Goal: Task Accomplishment & Management: Manage account settings

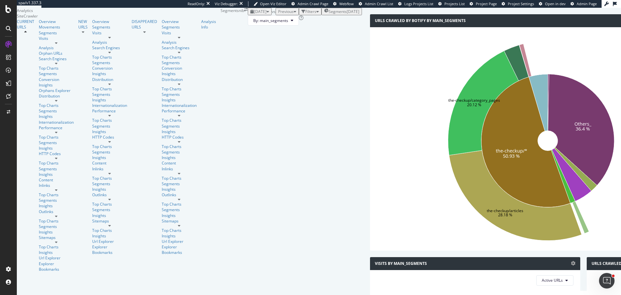
scroll to position [32, 0]
click at [329, 14] on span "Segments" at bounding box center [338, 12] width 18 height 6
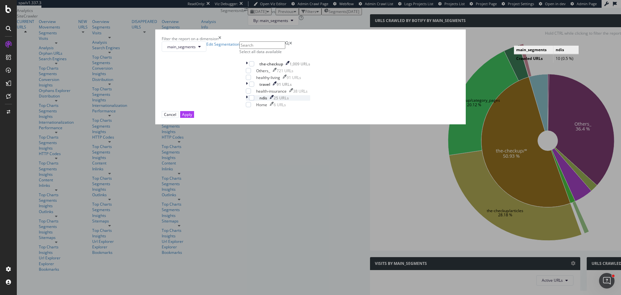
click at [248, 101] on icon "modal" at bounding box center [247, 98] width 2 height 6
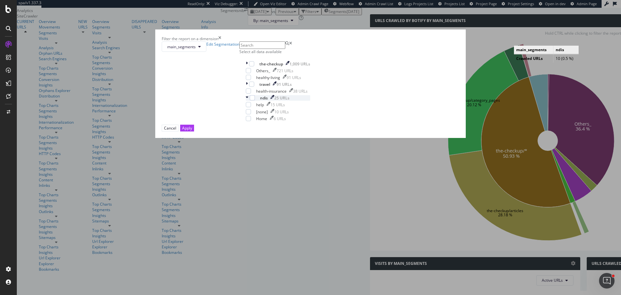
click at [248, 101] on icon "modal" at bounding box center [247, 98] width 3 height 6
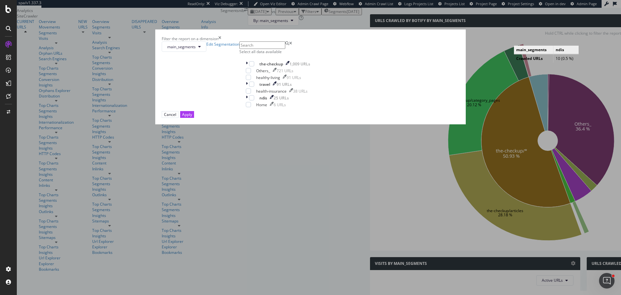
click at [369, 41] on div "Filter the report on a dimension" at bounding box center [311, 39] width 298 height 6
click at [221, 41] on icon "times" at bounding box center [219, 39] width 3 height 6
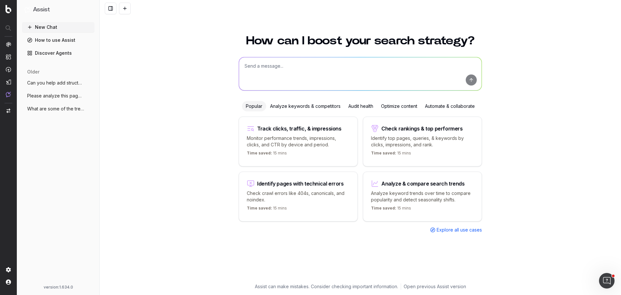
click at [274, 61] on textarea at bounding box center [360, 73] width 243 height 33
paste textarea "https://www.nib.com.au/the-checkup/everyday-health/general-health-guides-and-fa…"
type textarea "I need help improving this page: https://www.nib.com.au/the-checkup/everyday-he…"
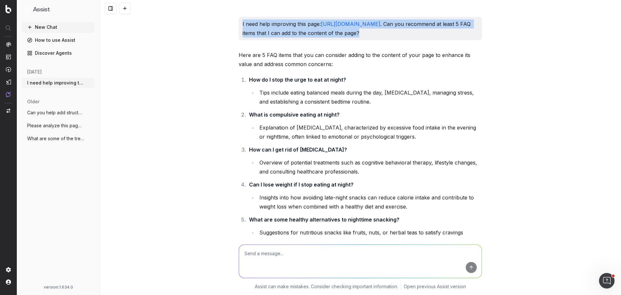
drag, startPoint x: 239, startPoint y: 25, endPoint x: 351, endPoint y: 40, distance: 113.4
click at [351, 40] on div "I need help improving this page: https://www.nib.com.au/the-checkup/everyday-he…" at bounding box center [360, 28] width 243 height 23
copy p "I need help improving this page: https://www.nib.com.au/the-checkup/everyday-he…"
click at [48, 25] on button "New Chat" at bounding box center [58, 27] width 73 height 10
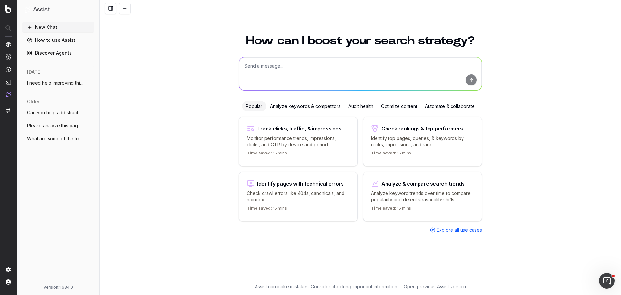
click at [290, 73] on textarea at bounding box center [360, 73] width 243 height 33
paste textarea "I need help improving this page: https://www.nib.com.au/the-checkup/everyday-he…"
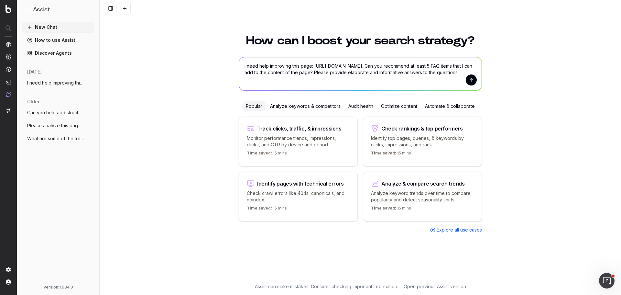
type textarea "I need help improving this page: https://www.nib.com.au/the-checkup/everyday-he…"
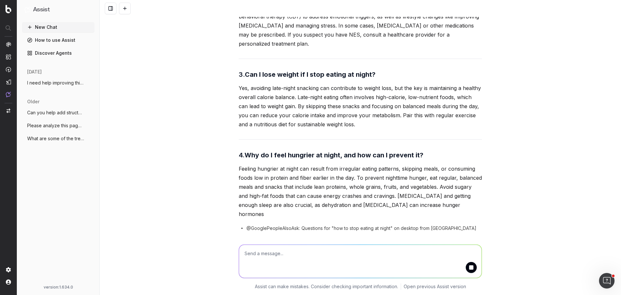
scroll to position [307, 0]
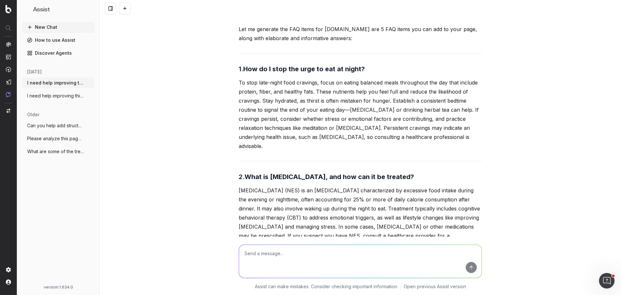
scroll to position [83, 0]
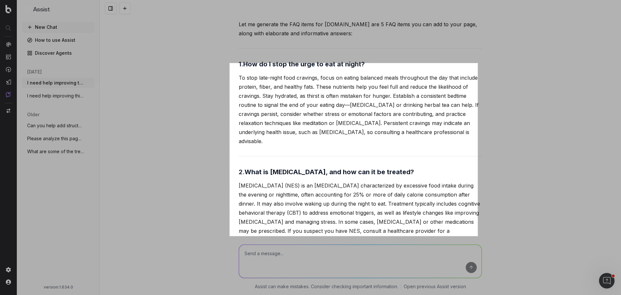
drag, startPoint x: 230, startPoint y: 63, endPoint x: 478, endPoint y: 236, distance: 302.4
click at [478, 236] on div "767 X 534" at bounding box center [310, 147] width 621 height 295
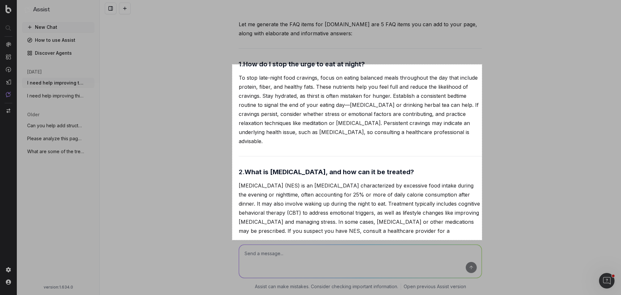
drag, startPoint x: 232, startPoint y: 64, endPoint x: 482, endPoint y: 240, distance: 305.3
click at [482, 240] on div "772 X 542" at bounding box center [310, 147] width 621 height 295
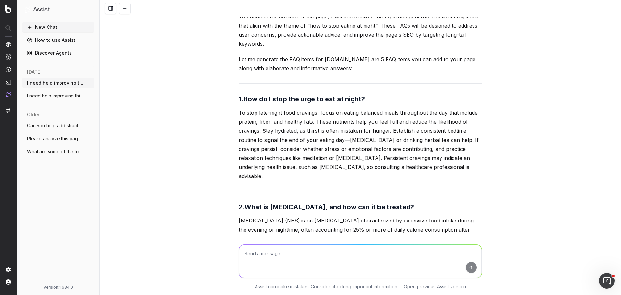
scroll to position [0, 0]
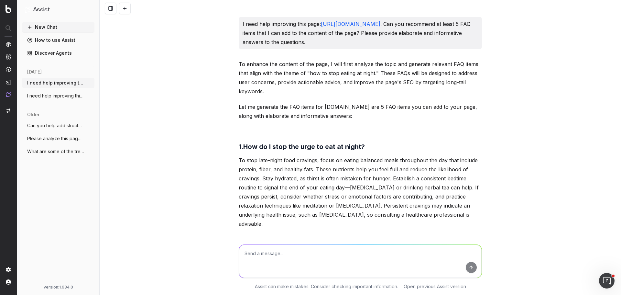
click at [76, 94] on span "I need help improving this page: https:/" at bounding box center [55, 96] width 57 height 6
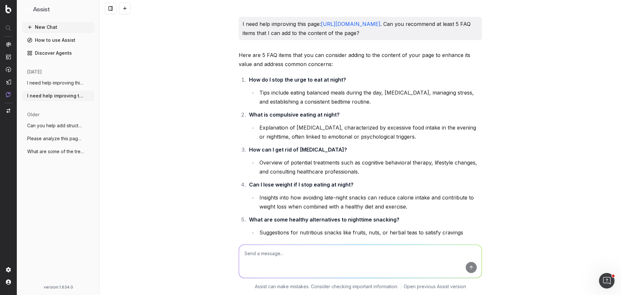
click at [68, 83] on span "I need help improving this page: https:/" at bounding box center [55, 83] width 57 height 6
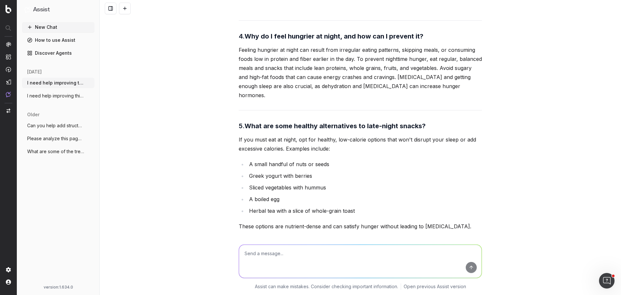
scroll to position [471, 0]
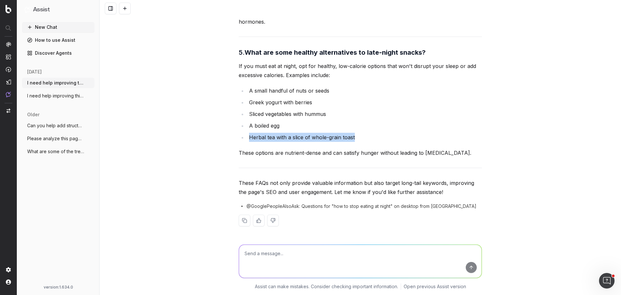
drag, startPoint x: 479, startPoint y: 161, endPoint x: 215, endPoint y: 138, distance: 265.4
click at [215, 138] on div "I need help improving this page: https://www.nib.com.au/the-checkup/everyday-he…" at bounding box center [361, 147] width 522 height 295
click at [203, 151] on div "I need help improving this page: https://www.nib.com.au/the-checkup/everyday-he…" at bounding box center [361, 147] width 522 height 295
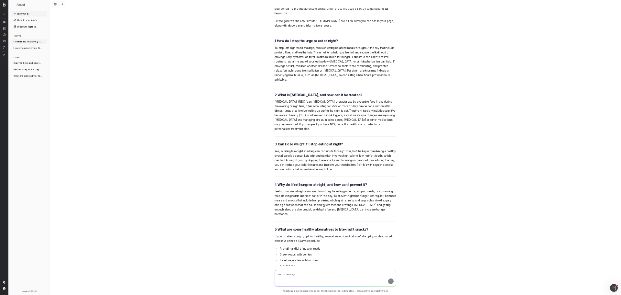
scroll to position [129, 0]
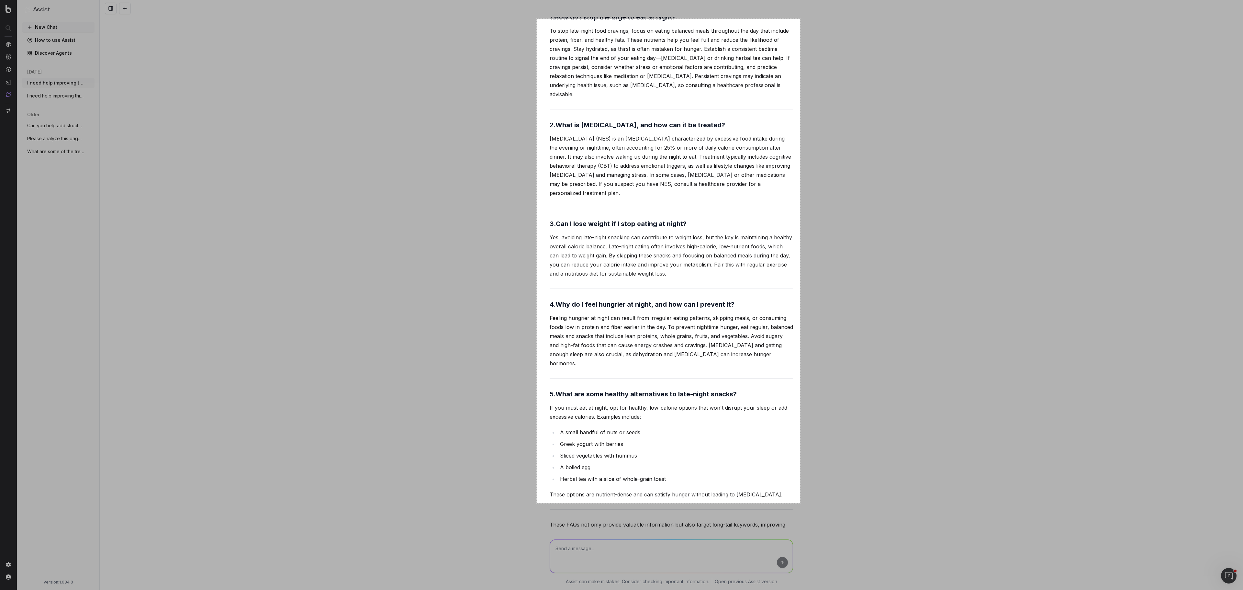
drag, startPoint x: 537, startPoint y: 19, endPoint x: 800, endPoint y: 503, distance: 551.2
click at [621, 295] on div "814 X 1496" at bounding box center [621, 295] width 1243 height 590
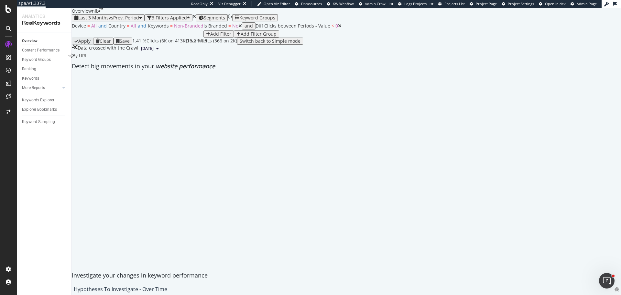
click at [196, 19] on icon "times" at bounding box center [195, 16] width 4 height 5
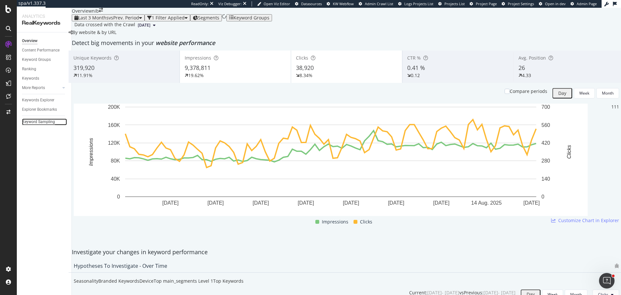
click at [39, 121] on div "Keyword Sampling" at bounding box center [38, 121] width 33 height 7
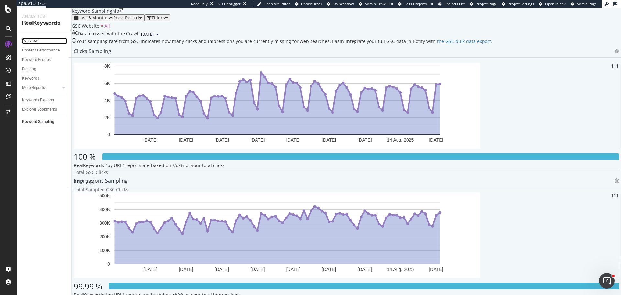
click at [32, 42] on div "Overview" at bounding box center [30, 41] width 16 height 7
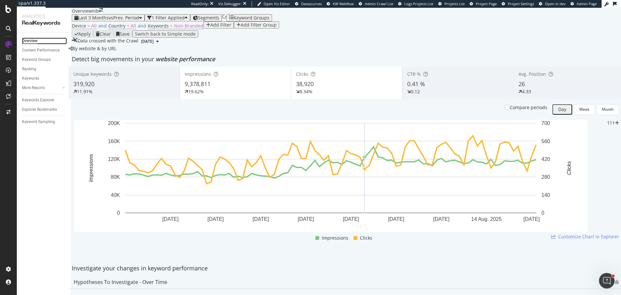
scroll to position [32, 0]
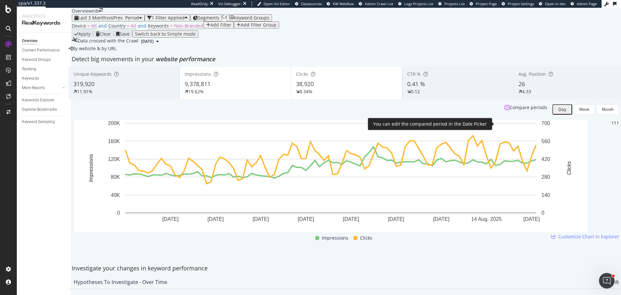
click at [505, 110] on div at bounding box center [507, 107] width 5 height 5
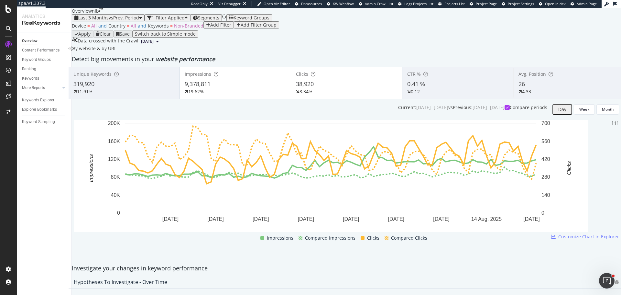
click at [121, 95] on div "11.91%" at bounding box center [123, 91] width 101 height 6
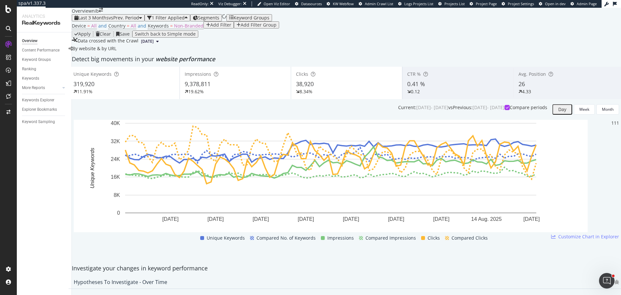
click at [140, 88] on div "319,920" at bounding box center [123, 84] width 101 height 8
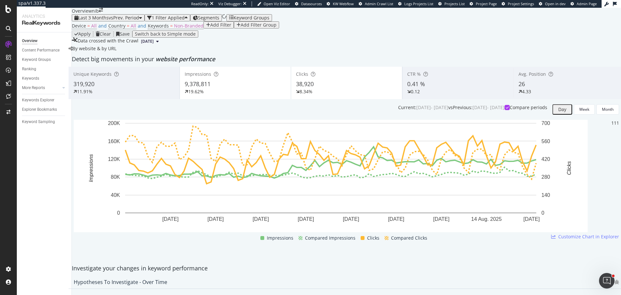
click at [134, 88] on div "319,920" at bounding box center [123, 84] width 101 height 8
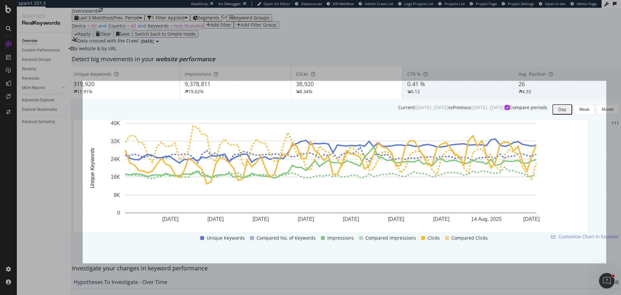
drag, startPoint x: 83, startPoint y: 81, endPoint x: 607, endPoint y: 263, distance: 554.5
click at [607, 263] on div "1618 X 563" at bounding box center [310, 147] width 621 height 295
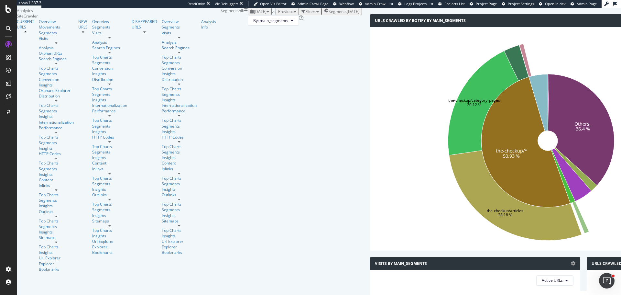
click at [329, 14] on span "Segments" at bounding box center [338, 12] width 18 height 6
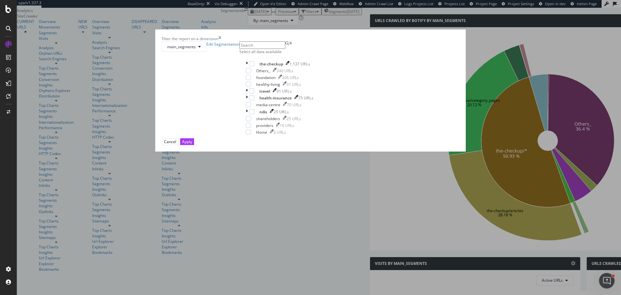
click at [425, 63] on div "Filter the report on a dimension main_segments Edit Segmentation Select all dat…" at bounding box center [310, 147] width 621 height 295
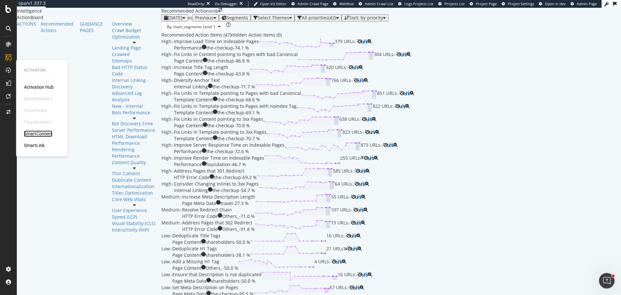
drag, startPoint x: 45, startPoint y: 135, endPoint x: 46, endPoint y: 121, distance: 14.0
click at [45, 135] on div "SmartContent" at bounding box center [38, 133] width 28 height 6
click at [38, 109] on div "SmartIndex" at bounding box center [35, 110] width 23 height 6
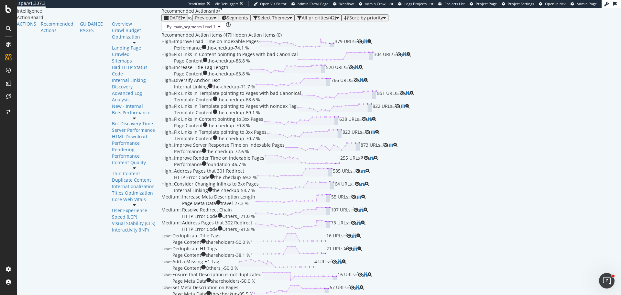
scroll to position [65, 0]
click at [233, 77] on div "Increase Title Tag Length Page Content the-checkup - 63.8 % 520 URLs" at bounding box center [261, 70] width 174 height 13
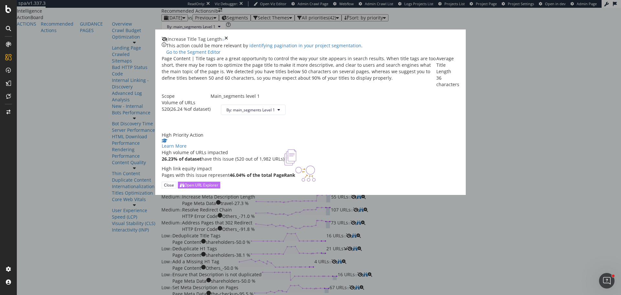
click at [218, 188] on div "Open URL Explorer" at bounding box center [201, 185] width 34 height 6
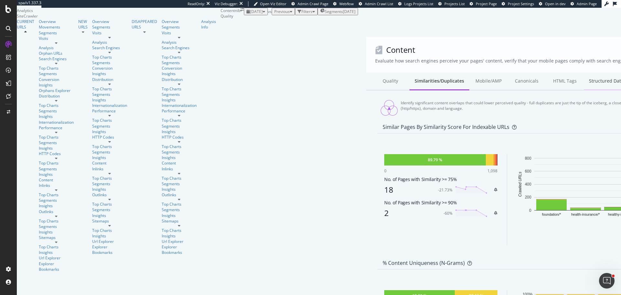
drag, startPoint x: 232, startPoint y: 76, endPoint x: 317, endPoint y: 80, distance: 84.5
click at [508, 76] on div "Canonicals" at bounding box center [527, 82] width 38 height 18
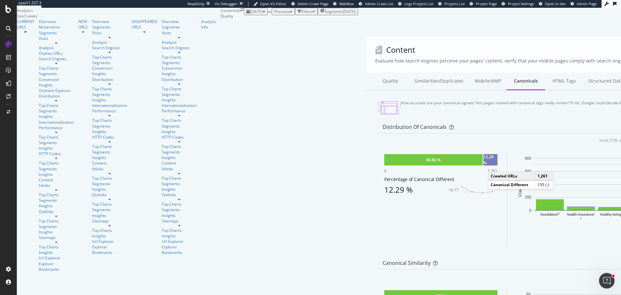
scroll to position [65, 0]
click at [484, 154] on div "12.29 %" at bounding box center [491, 159] width 14 height 11
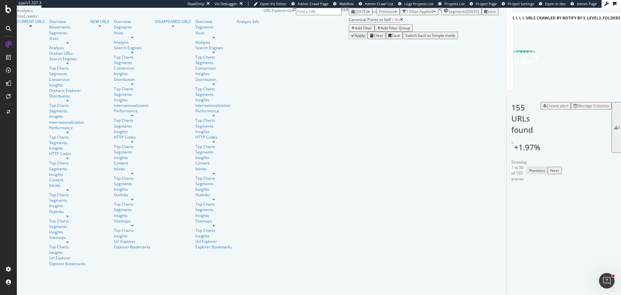
click at [355, 31] on div "Add Filter" at bounding box center [363, 28] width 17 height 6
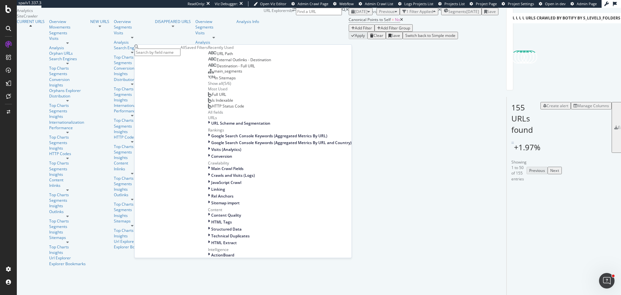
scroll to position [65, 0]
click at [211, 126] on span "URL Scheme and Segmentation" at bounding box center [240, 123] width 59 height 6
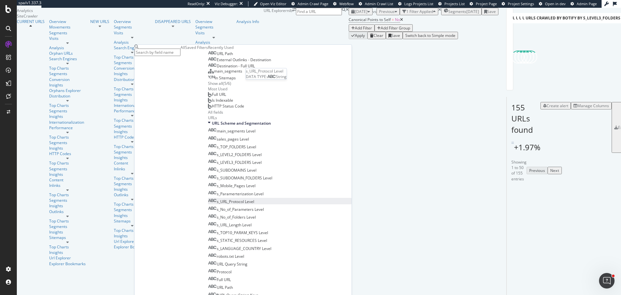
scroll to position [227, 0]
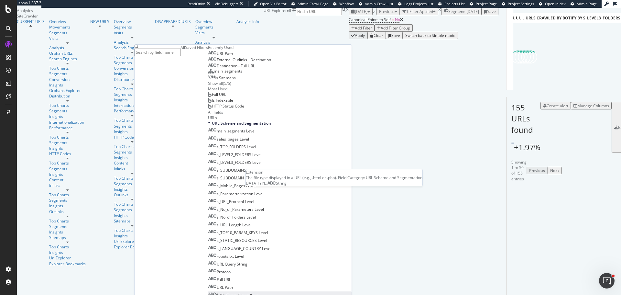
click at [218, 292] on span "URL Query String Keys" at bounding box center [238, 295] width 40 height 6
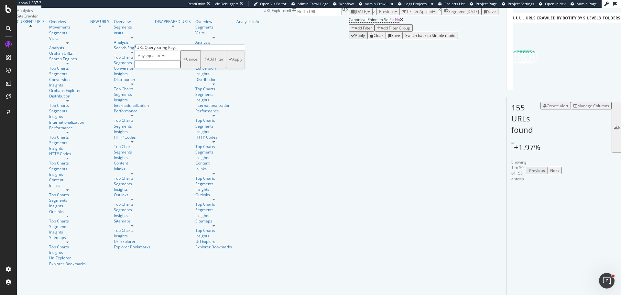
click at [159, 58] on span "Any equal to" at bounding box center [149, 56] width 22 height 6
click at [159, 142] on span "Doesn't exist" at bounding box center [148, 140] width 23 height 6
drag, startPoint x: 209, startPoint y: 81, endPoint x: 241, endPoint y: 31, distance: 58.8
click at [224, 58] on div "Apply" at bounding box center [229, 56] width 10 height 6
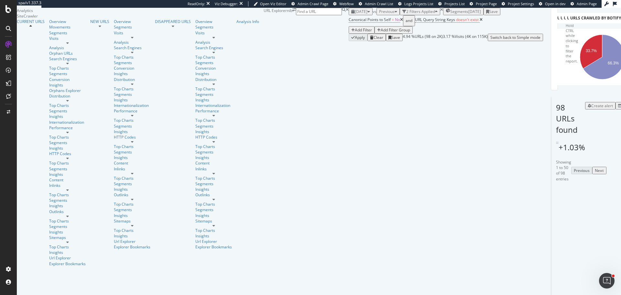
scroll to position [194, 0]
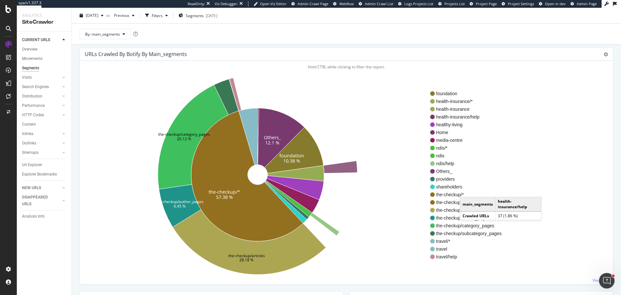
scroll to position [32, 0]
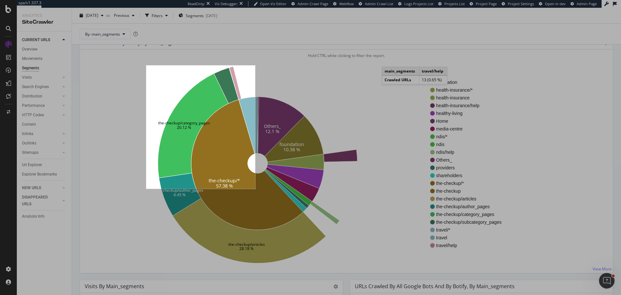
drag, startPoint x: 146, startPoint y: 65, endPoint x: 255, endPoint y: 189, distance: 164.6
click at [255, 189] on div "337 X 381" at bounding box center [310, 147] width 621 height 295
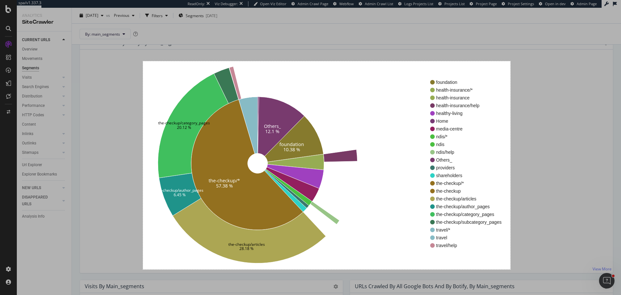
drag, startPoint x: 203, startPoint y: 126, endPoint x: 511, endPoint y: 269, distance: 339.4
click at [511, 269] on div "1136 X 643" at bounding box center [310, 147] width 621 height 295
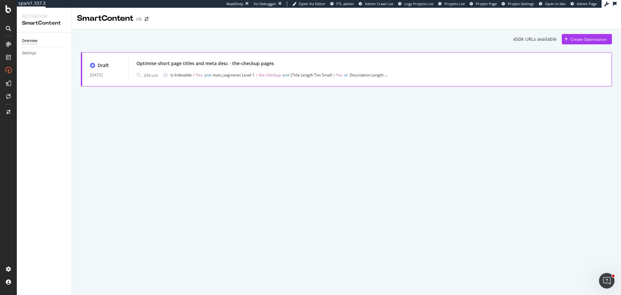
click at [355, 69] on div "Optimise short page titles and meta desc - the-checkup pages 244 urls Is Indexa…" at bounding box center [371, 69] width 468 height 21
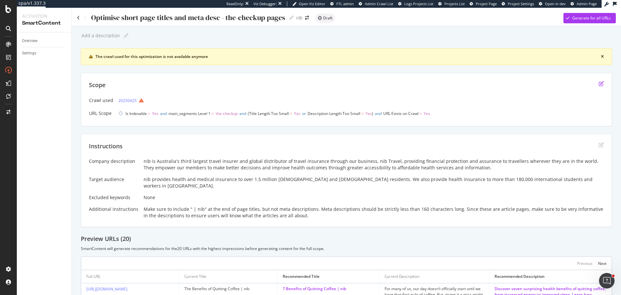
click at [599, 83] on icon "edit" at bounding box center [601, 83] width 5 height 5
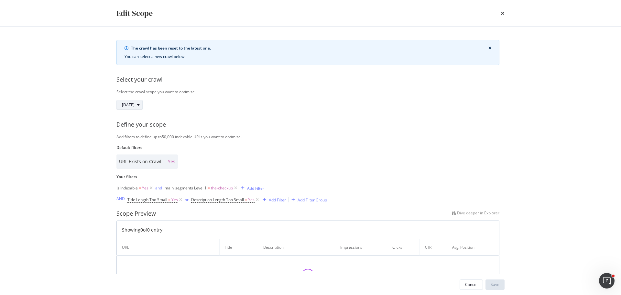
click at [135, 104] on span "[DATE]" at bounding box center [128, 105] width 13 height 6
click at [143, 127] on div "[DATE]" at bounding box center [135, 128] width 19 height 6
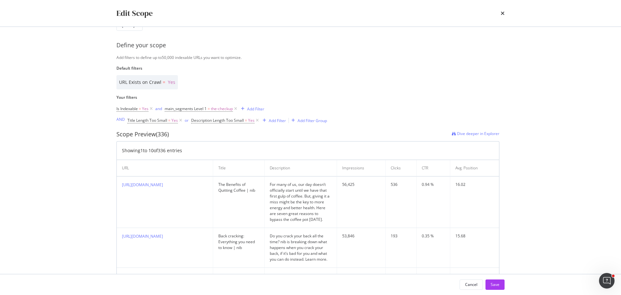
scroll to position [131, 0]
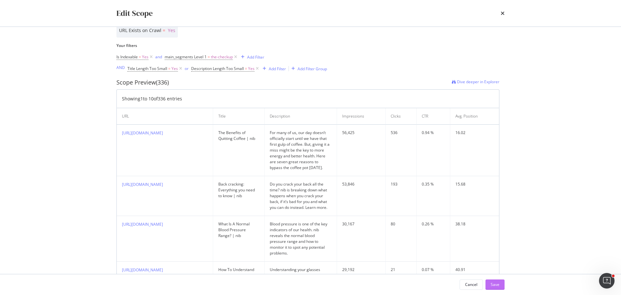
click at [489, 285] on button "Save" at bounding box center [495, 284] width 19 height 10
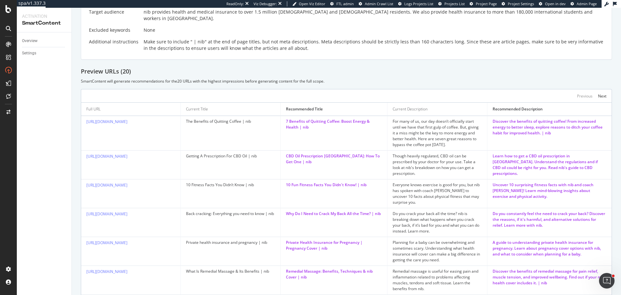
scroll to position [162, 0]
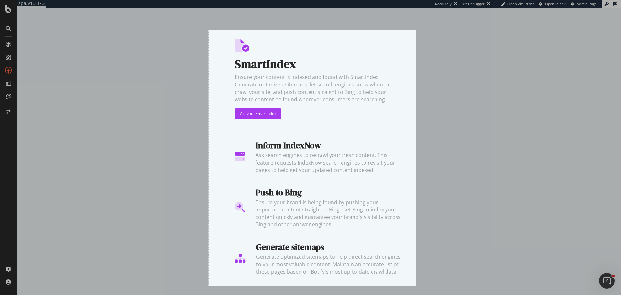
drag, startPoint x: 209, startPoint y: 30, endPoint x: 416, endPoint y: 286, distance: 329.1
click at [416, 286] on div "640 X 790" at bounding box center [310, 147] width 621 height 295
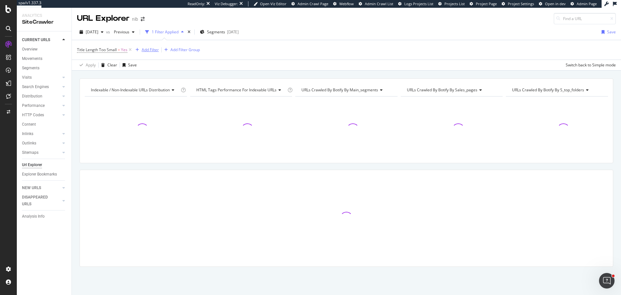
click at [151, 50] on div "Add Filter" at bounding box center [150, 50] width 17 height 6
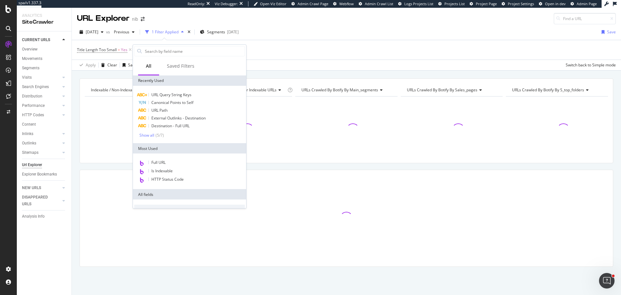
click at [313, 60] on div "Apply Clear Save Switch back to Simple mode" at bounding box center [347, 65] width 550 height 11
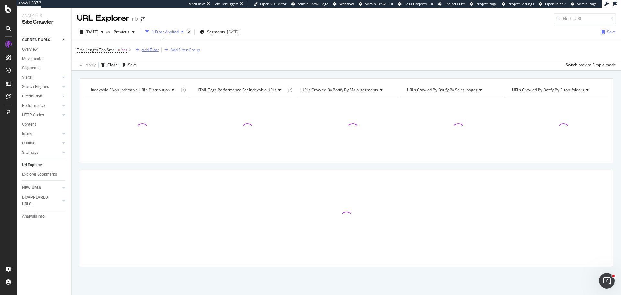
click at [157, 50] on div "Add Filter" at bounding box center [150, 50] width 17 height 6
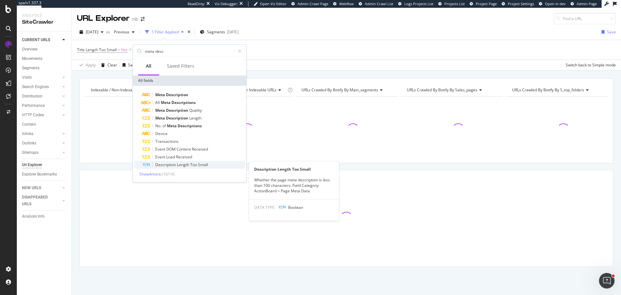
type input "meta desc"
click at [191, 164] on span "Too" at bounding box center [194, 165] width 8 height 6
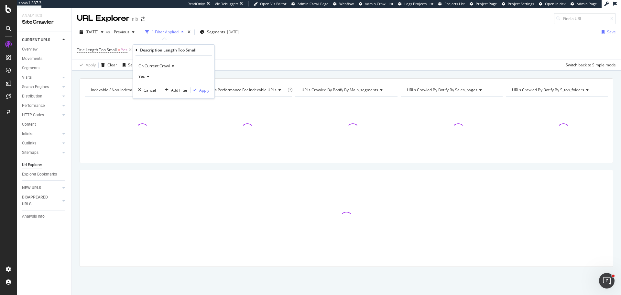
click at [206, 89] on div "Apply" at bounding box center [204, 90] width 10 height 6
click at [258, 50] on div "Add Filter Group" at bounding box center [264, 50] width 29 height 6
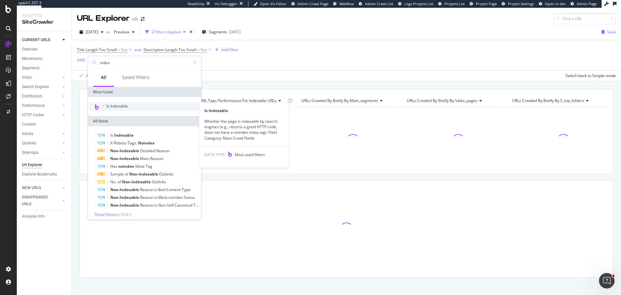
type input "index"
click at [123, 107] on span "Is Indexable" at bounding box center [116, 106] width 21 height 6
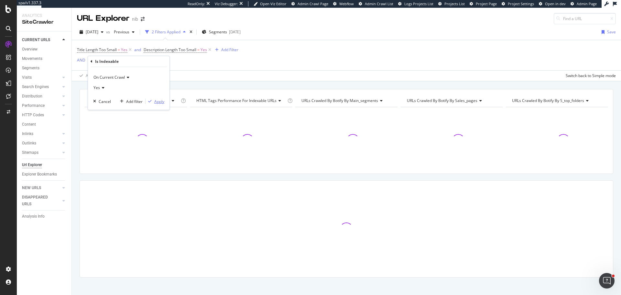
click at [160, 101] on div "Apply" at bounding box center [159, 102] width 10 height 6
click at [138, 52] on div "and" at bounding box center [137, 50] width 7 height 6
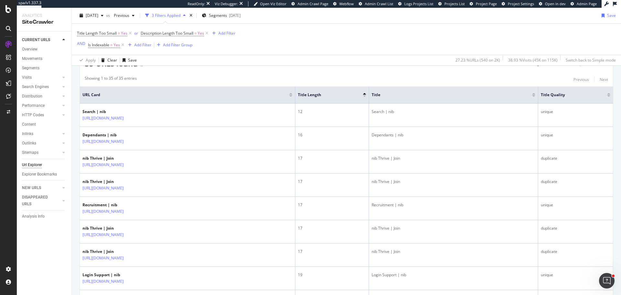
scroll to position [129, 0]
click at [137, 36] on div "or" at bounding box center [136, 33] width 4 height 6
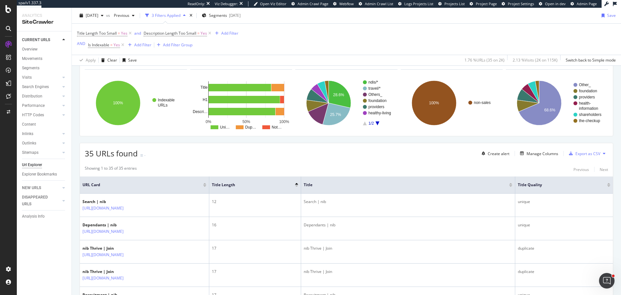
scroll to position [32, 0]
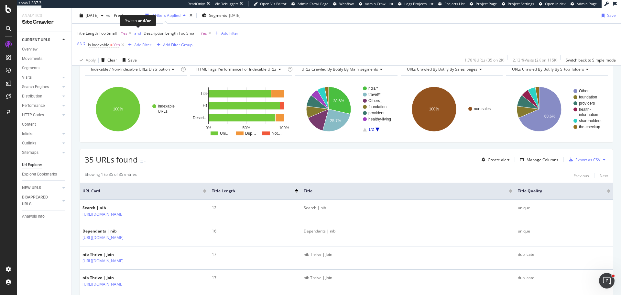
click at [136, 33] on div "and" at bounding box center [137, 33] width 7 height 6
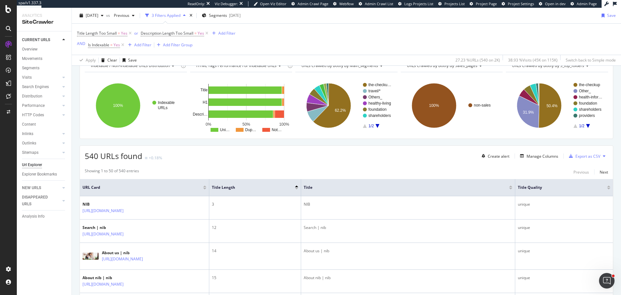
scroll to position [97, 0]
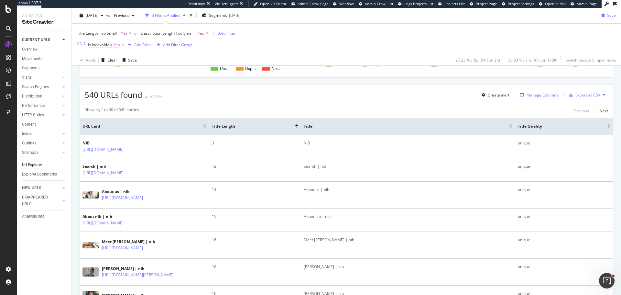
click at [539, 94] on div "Manage Columns" at bounding box center [543, 95] width 32 height 6
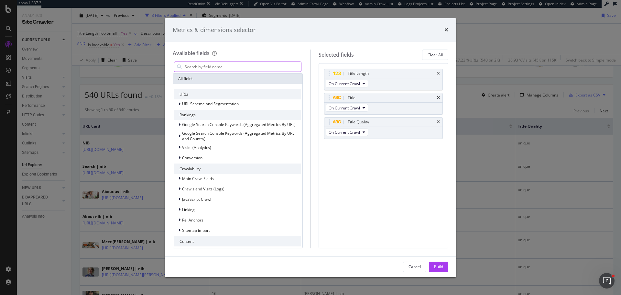
click at [221, 62] on input "modal" at bounding box center [242, 67] width 117 height 10
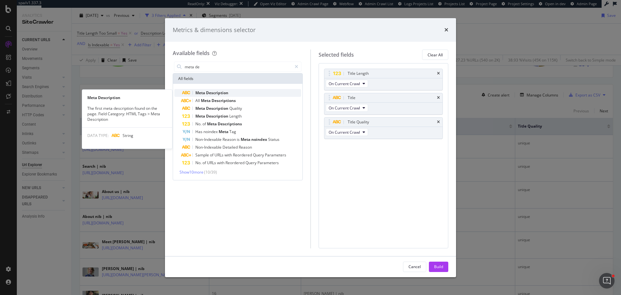
type input "meta de"
click at [224, 93] on span "Description" at bounding box center [217, 93] width 22 height 6
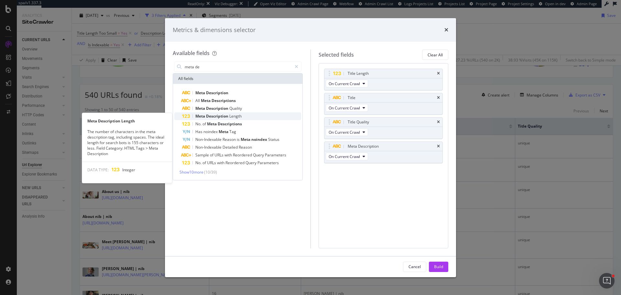
click at [236, 114] on span "Length" at bounding box center [235, 116] width 12 height 6
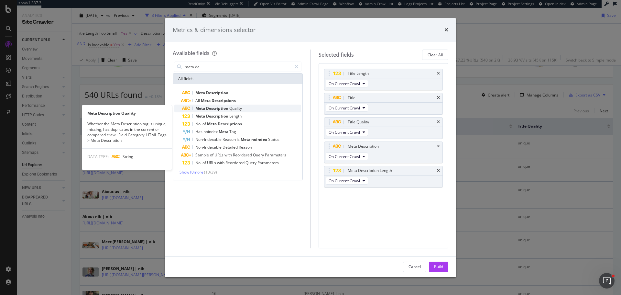
click at [231, 109] on span "Quality" at bounding box center [235, 109] width 13 height 6
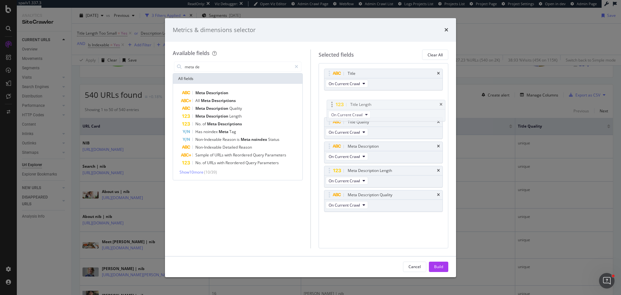
drag, startPoint x: 327, startPoint y: 71, endPoint x: 329, endPoint y: 102, distance: 31.2
click at [439, 265] on div "Build" at bounding box center [438, 267] width 9 height 6
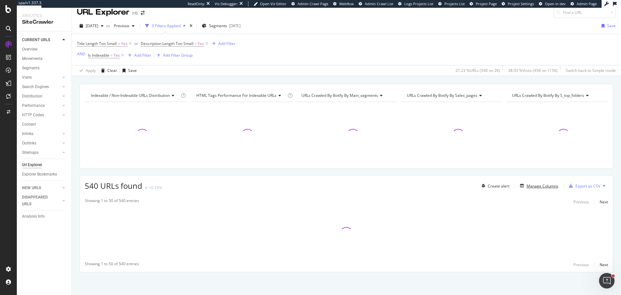
scroll to position [6, 0]
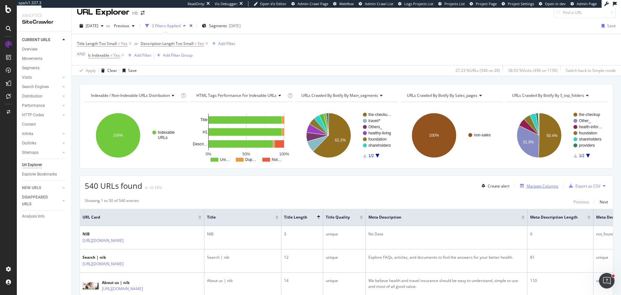
click at [534, 185] on div "Manage Columns" at bounding box center [543, 186] width 32 height 6
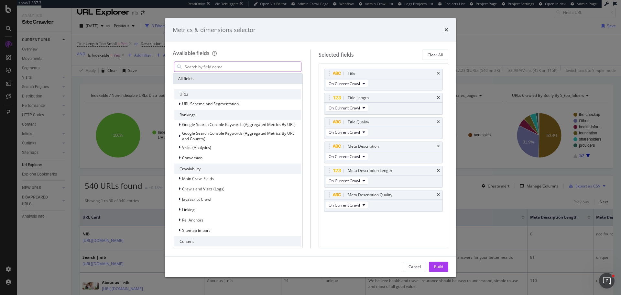
click at [238, 69] on input "modal" at bounding box center [242, 67] width 117 height 10
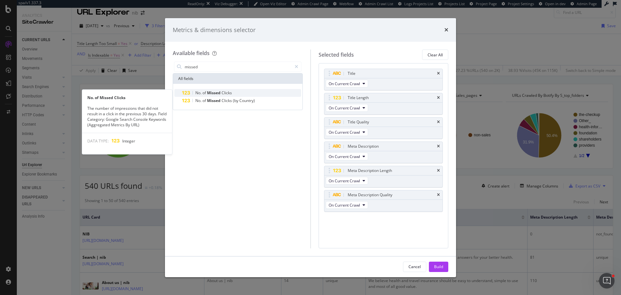
type input "missed"
click at [218, 91] on span "Missed" at bounding box center [214, 93] width 15 height 6
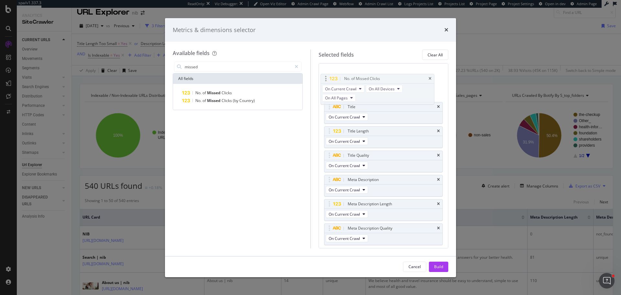
drag, startPoint x: 329, startPoint y: 217, endPoint x: 327, endPoint y: 74, distance: 143.1
click at [327, 74] on body "spa/v1.337.3 ReadOnly: Viz Debugger: Open Viz Editor Admin Crawl Page Webflow A…" at bounding box center [310, 147] width 621 height 295
drag, startPoint x: 436, startPoint y: 264, endPoint x: 347, endPoint y: 253, distance: 89.0
click at [435, 264] on div "Build" at bounding box center [438, 267] width 9 height 6
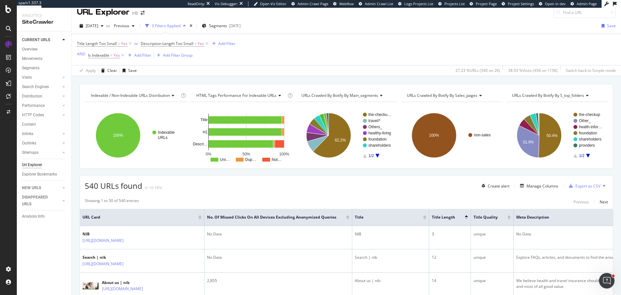
click at [350, 218] on div at bounding box center [347, 219] width 3 height 2
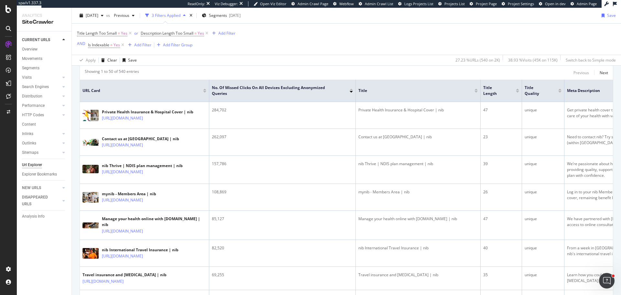
scroll to position [136, 0]
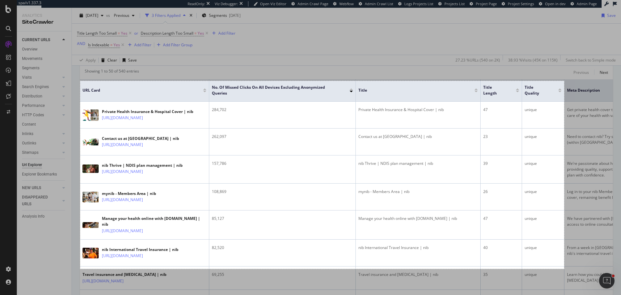
drag, startPoint x: 80, startPoint y: 81, endPoint x: 564, endPoint y: 269, distance: 519.3
click at [564, 269] on div "1496 X 580" at bounding box center [310, 147] width 621 height 295
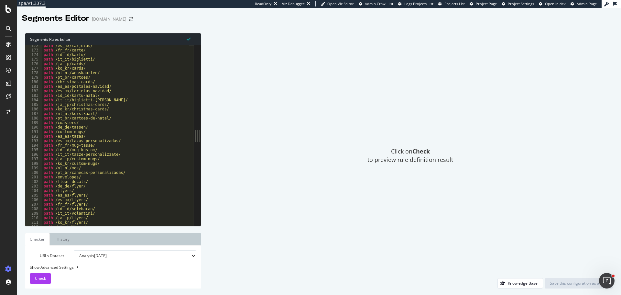
scroll to position [874, 0]
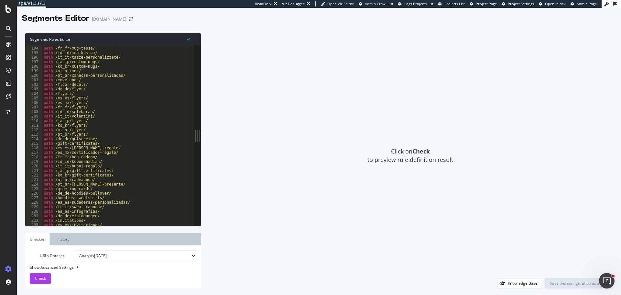
type textarea "path /ja_jp/flyers/"
click at [156, 122] on div "path /es_mx/tazas-personalizadas/ path /fr_fr/mug-tasse/ path /id_id/mug-kustom…" at bounding box center [115, 135] width 147 height 189
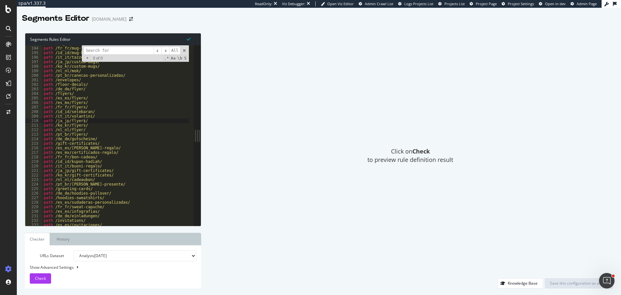
type input "p"
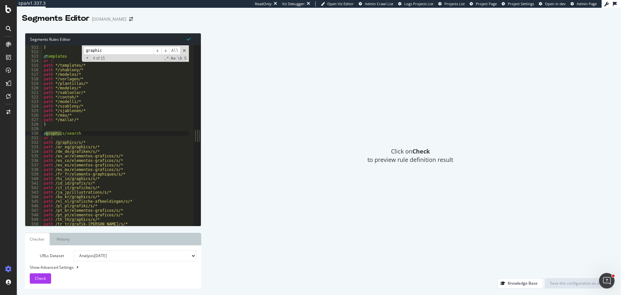
scroll to position [2312, 0]
type input "graphic"
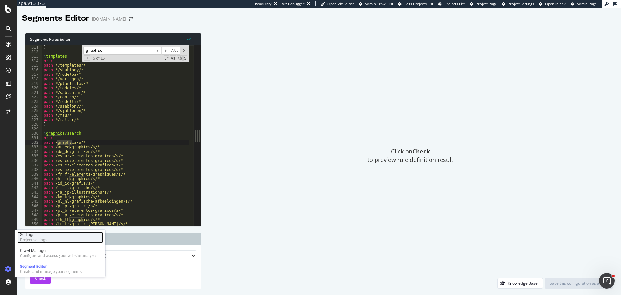
click at [34, 236] on div "Settings" at bounding box center [33, 234] width 27 height 5
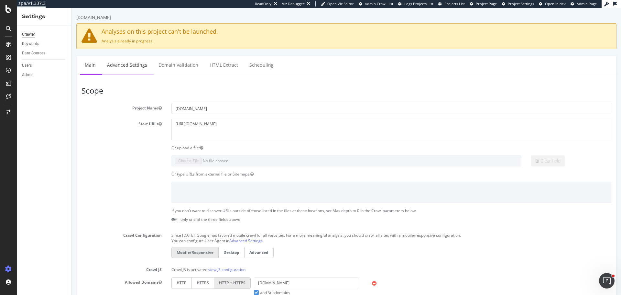
click at [125, 71] on link "Advanced Settings" at bounding box center [127, 65] width 50 height 18
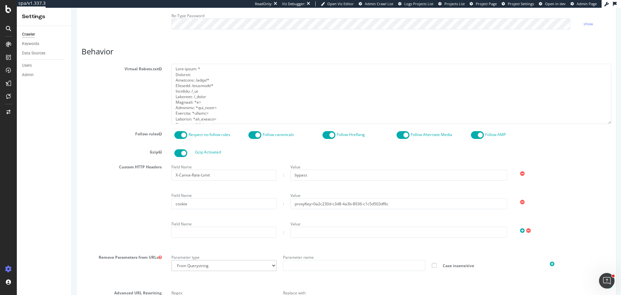
scroll to position [259, 0]
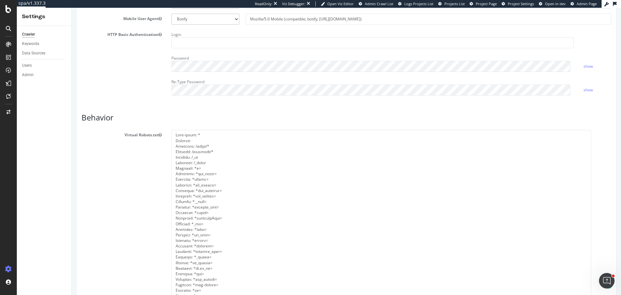
drag, startPoint x: 600, startPoint y: 199, endPoint x: 589, endPoint y: 310, distance: 111.9
click at [589, 295] on html "[DOMAIN_NAME] × Analyses on this project can't be launched. Analysis already in…" at bounding box center [347, 244] width 550 height 990
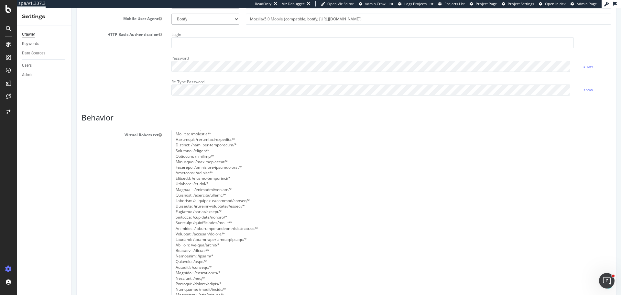
scroll to position [712, 0]
click at [193, 162] on textarea at bounding box center [382, 220] width 420 height 181
paste textarea "*"
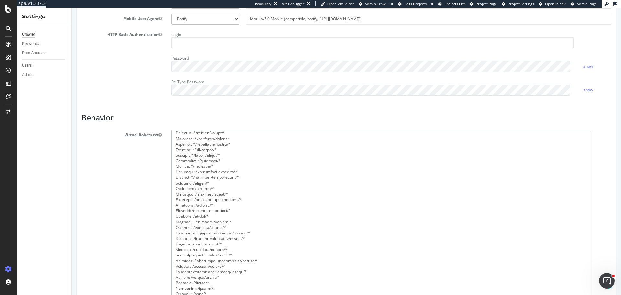
paste textarea "*"
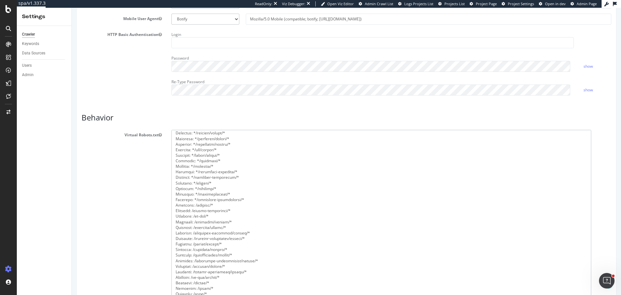
paste textarea "*"
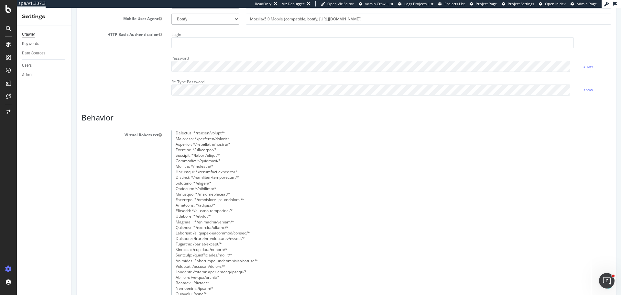
paste textarea "*"
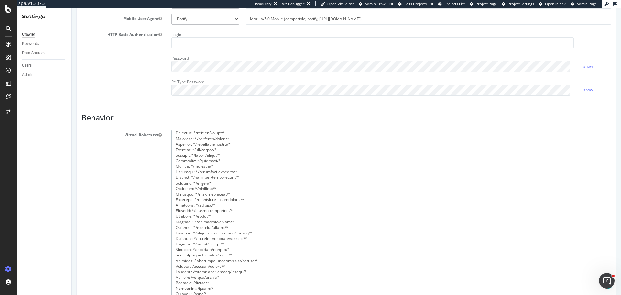
paste textarea "*"
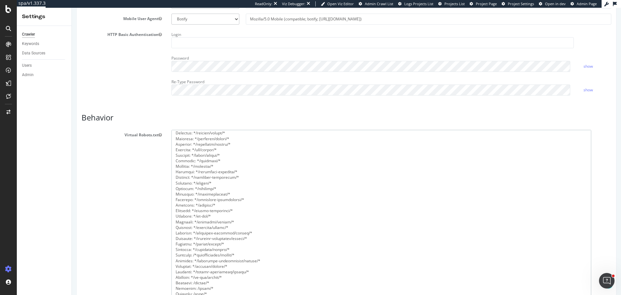
paste textarea "*"
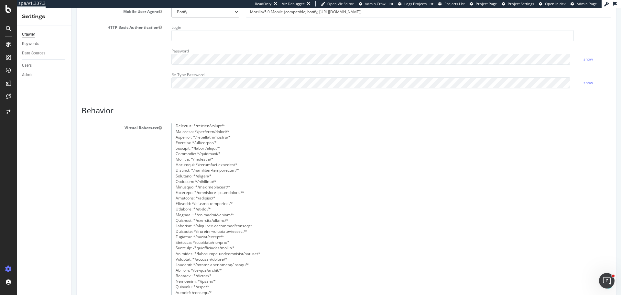
paste textarea "*"
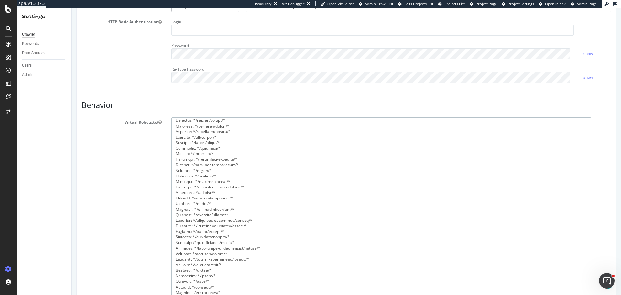
paste textarea "*"
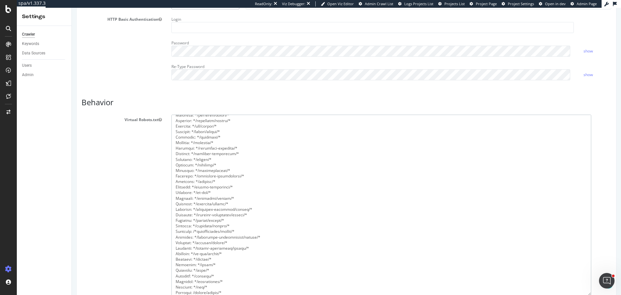
paste textarea "*"
paste
drag, startPoint x: 194, startPoint y: 198, endPoint x: 208, endPoint y: 224, distance: 29.0
click at [194, 198] on textarea at bounding box center [382, 205] width 420 height 181
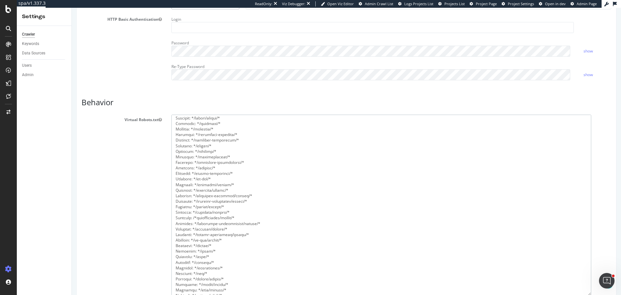
scroll to position [718, 0]
paste textarea "search/* Disallow: */grafiken/search/* Disallow: */elementos-graficos/search/* …"
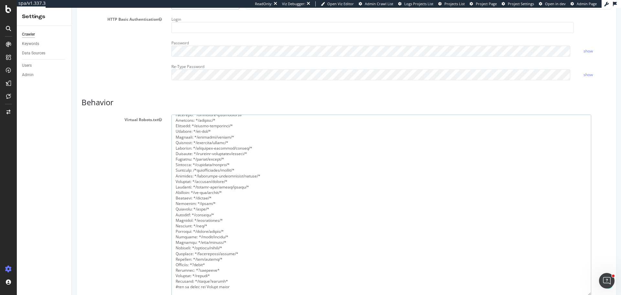
scroll to position [782, 0]
click at [180, 231] on textarea at bounding box center [382, 205] width 420 height 181
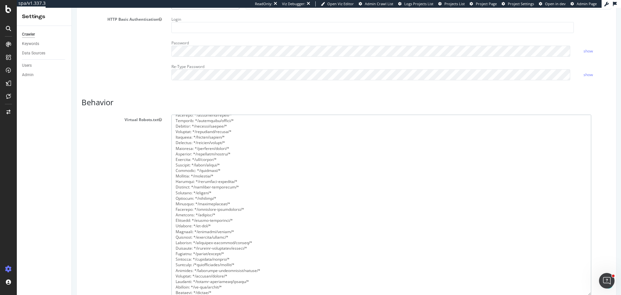
scroll to position [685, 0]
click at [234, 168] on textarea at bounding box center [382, 205] width 420 height 181
paste textarea "Allow: */graphics/s/* Allow: */grafiken/s/* Allow: */elementos-graficos/s/* All…"
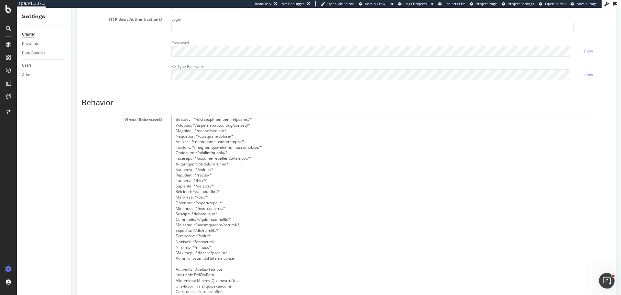
scroll to position [879, 0]
click at [227, 156] on textarea at bounding box center [382, 205] width 420 height 181
paste textarea "Allow: */photos/s/* Allow: */fotos/s/* Allow: */foto/s/* Allow: */zdjecia/s/* A…"
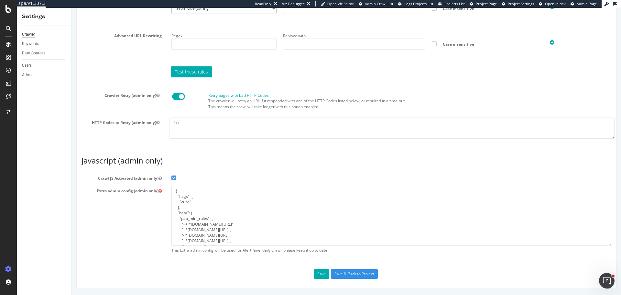
scroll to position [33, 0]
type textarea "User-agent: * Disallow: Disallow: /media/* Disallow: /template/* Disallow: /_ok…"
click at [321, 276] on button "Save" at bounding box center [322, 274] width 16 height 10
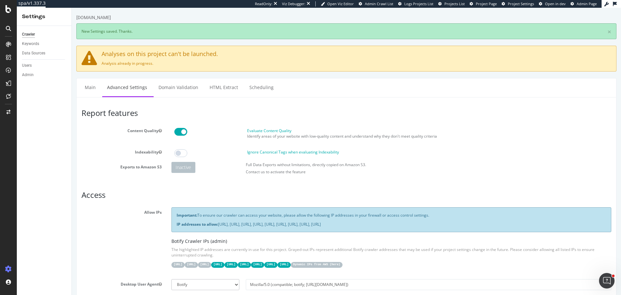
scroll to position [0, 0]
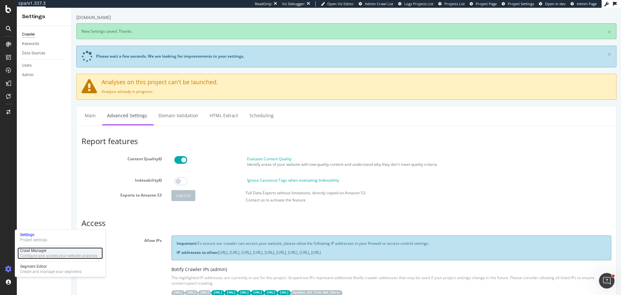
drag, startPoint x: 32, startPoint y: 251, endPoint x: 77, endPoint y: 250, distance: 44.7
click at [32, 251] on div "Crawl Manager" at bounding box center [58, 250] width 77 height 5
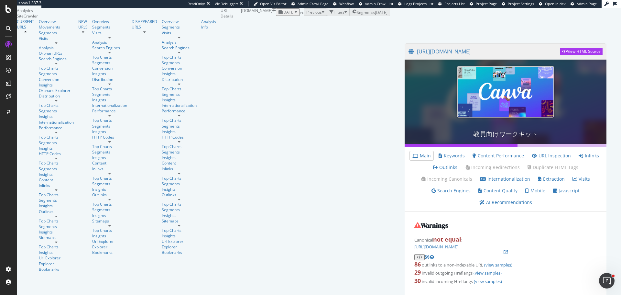
scroll to position [32, 0]
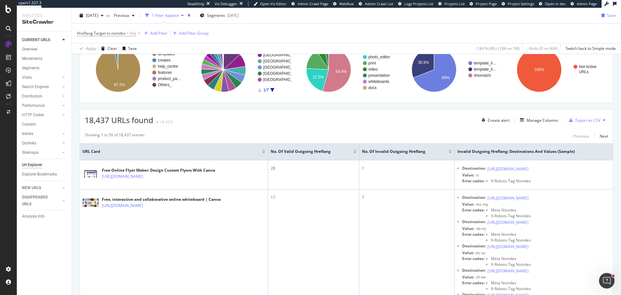
scroll to position [65, 0]
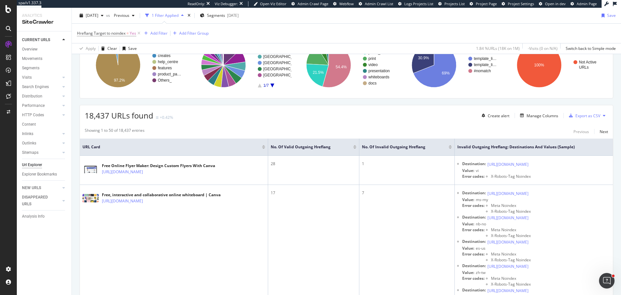
click at [449, 146] on div at bounding box center [450, 146] width 3 height 2
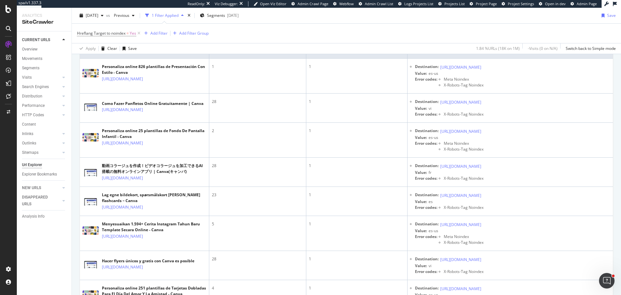
scroll to position [129, 0]
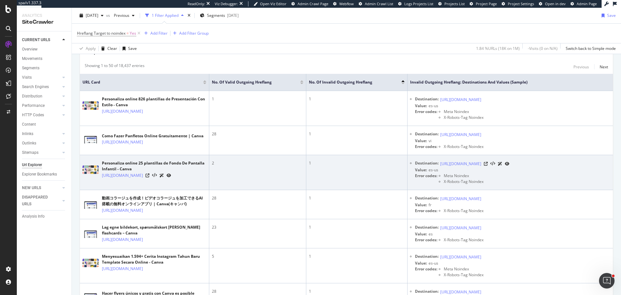
click at [347, 175] on td "1" at bounding box center [357, 172] width 101 height 35
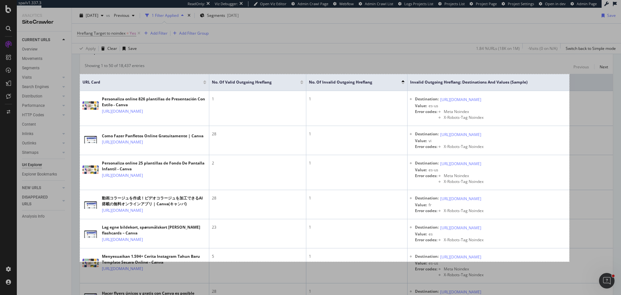
drag, startPoint x: 80, startPoint y: 74, endPoint x: 570, endPoint y: 262, distance: 524.3
click at [570, 262] on div "1513 X 579" at bounding box center [310, 147] width 621 height 295
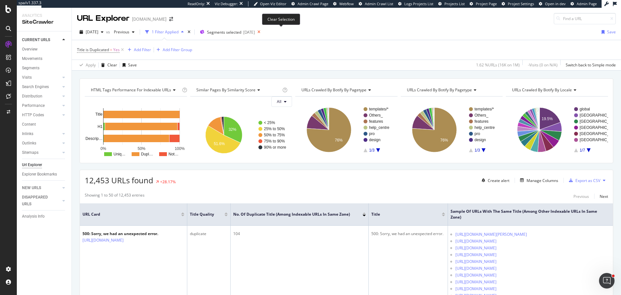
click at [263, 32] on icon at bounding box center [259, 32] width 8 height 9
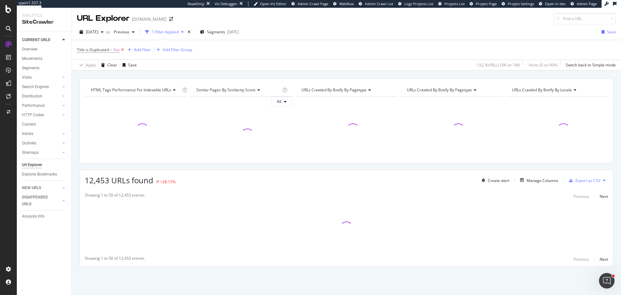
click at [123, 51] on icon at bounding box center [123, 50] width 6 height 6
click at [32, 49] on div "Overview" at bounding box center [30, 49] width 16 height 7
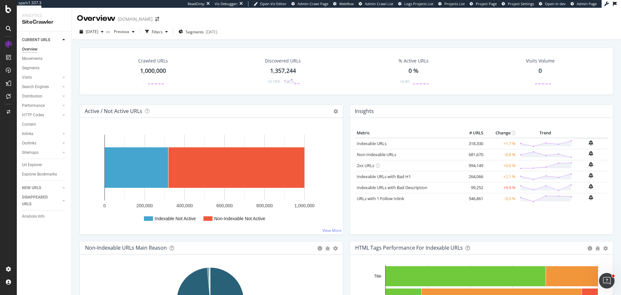
click at [36, 159] on div "Overview Movements Segments Visits Analysis Orphan URLs Search Engines Top Char…" at bounding box center [47, 114] width 50 height 139
click at [36, 161] on div "Url Explorer" at bounding box center [47, 164] width 50 height 9
click at [36, 165] on div "Url Explorer" at bounding box center [32, 165] width 20 height 7
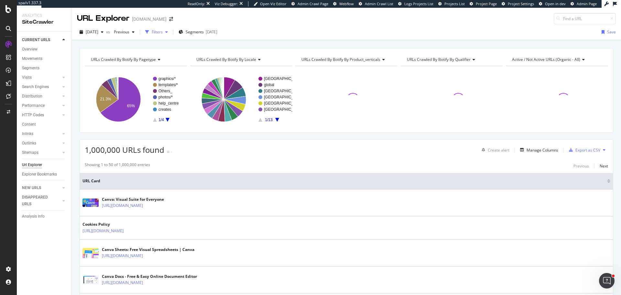
click at [163, 35] on div "Filters" at bounding box center [157, 32] width 11 height 6
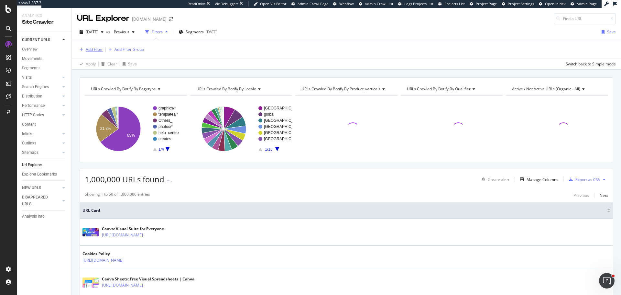
click at [98, 51] on div "Add Filter" at bounding box center [94, 50] width 17 height 6
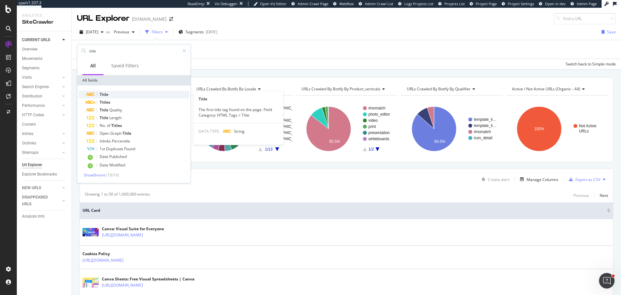
type input "title"
click at [103, 98] on div "Title" at bounding box center [137, 95] width 103 height 8
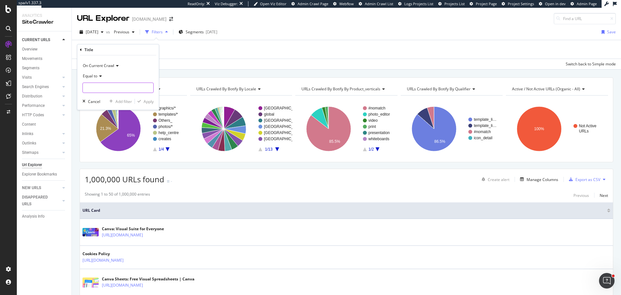
click at [95, 91] on input "text" at bounding box center [118, 88] width 71 height 10
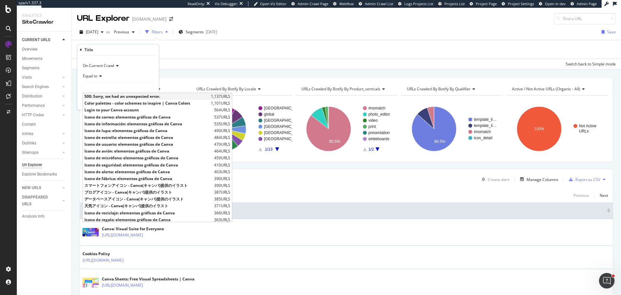
click at [149, 97] on span "500: Sorry, we had an unexpected error." at bounding box center [146, 97] width 125 height 6
type input "500: Sorry, we had an unexpected error."
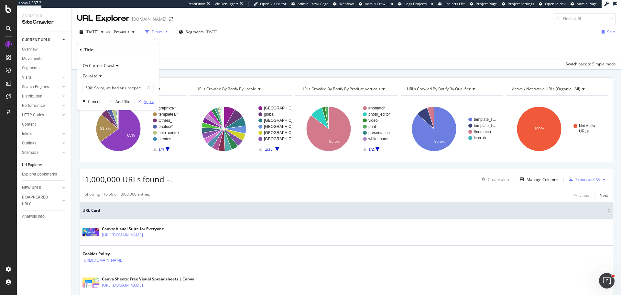
drag, startPoint x: 152, startPoint y: 102, endPoint x: 210, endPoint y: 75, distance: 64.1
click at [151, 102] on div "Apply" at bounding box center [149, 102] width 10 height 6
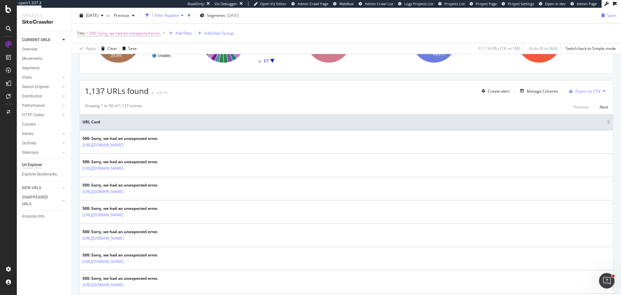
scroll to position [97, 0]
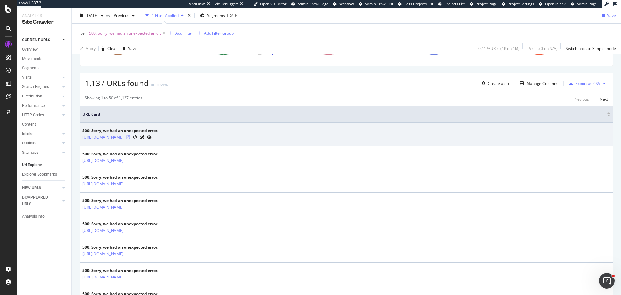
click at [130, 137] on icon at bounding box center [128, 137] width 4 height 4
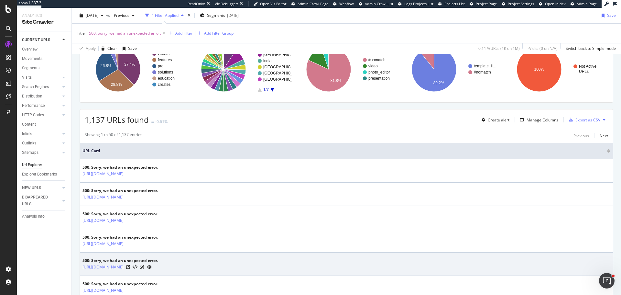
scroll to position [65, 0]
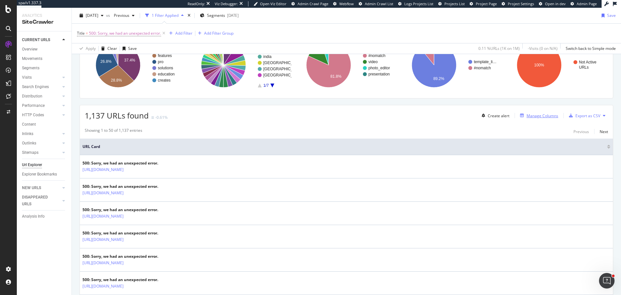
click at [542, 118] on div "Manage Columns" at bounding box center [543, 116] width 32 height 6
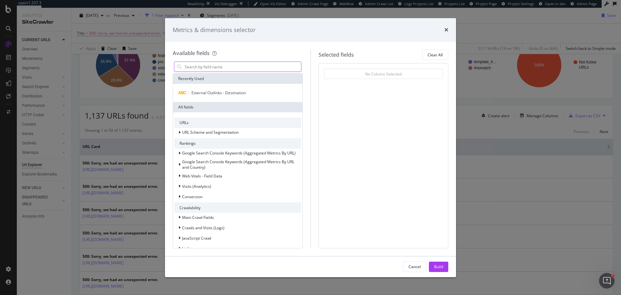
click at [233, 65] on input "modal" at bounding box center [242, 67] width 117 height 10
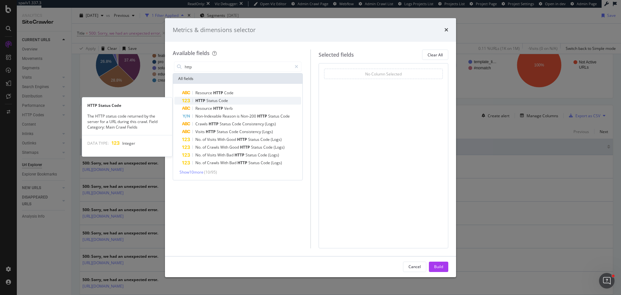
type input "http"
click at [217, 99] on span "Status" at bounding box center [212, 101] width 12 height 6
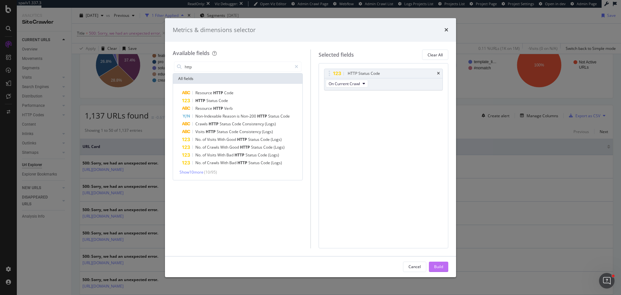
click at [437, 265] on div "Build" at bounding box center [438, 267] width 9 height 6
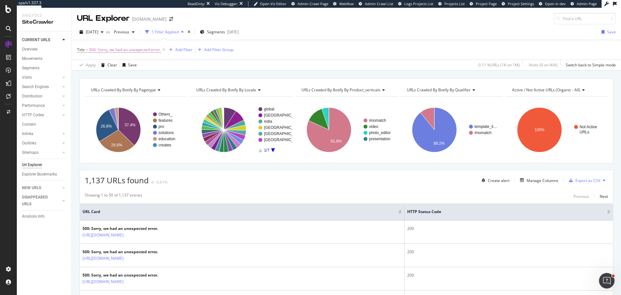
click at [383, 197] on div "Showing 1 to 50 of 1,137 entries Previous Next" at bounding box center [346, 196] width 533 height 8
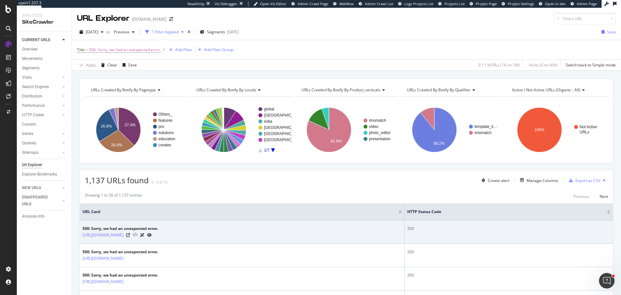
click at [138, 235] on icon at bounding box center [135, 235] width 5 height 5
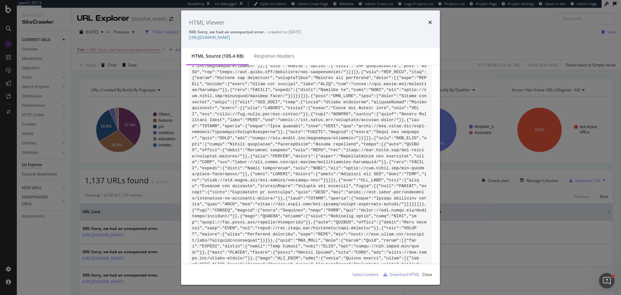
scroll to position [1586, 0]
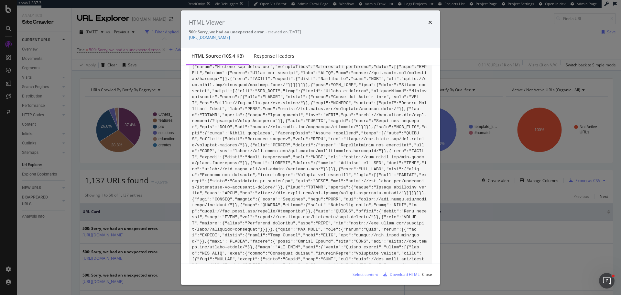
click at [275, 55] on div "Response Headers" at bounding box center [274, 56] width 40 height 6
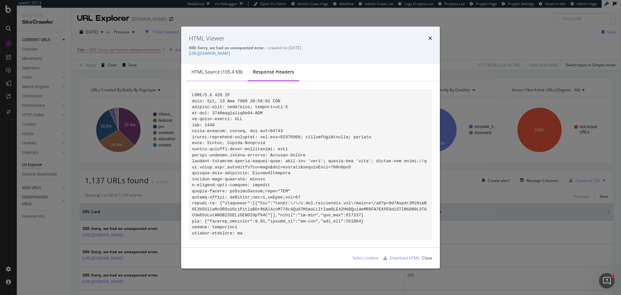
click at [207, 74] on div "HTML source (105.4 KB)" at bounding box center [216, 73] width 61 height 18
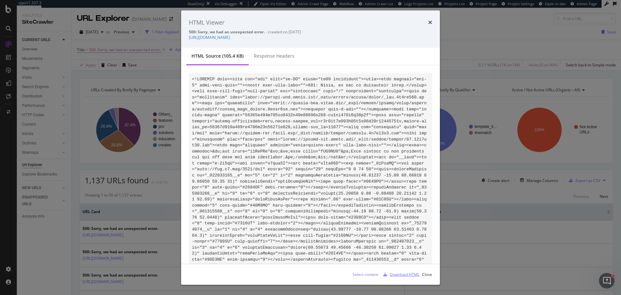
click at [409, 277] on div "Download HTML" at bounding box center [400, 274] width 39 height 10
click at [104, 87] on div "HTML Viewer 500: Sorry, we had an unexpected error. - crawled on [DATE] [URL][D…" at bounding box center [310, 147] width 621 height 295
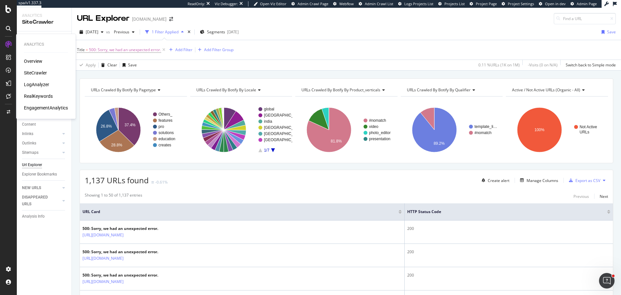
click at [36, 84] on div "LogAnalyzer" at bounding box center [36, 84] width 25 height 6
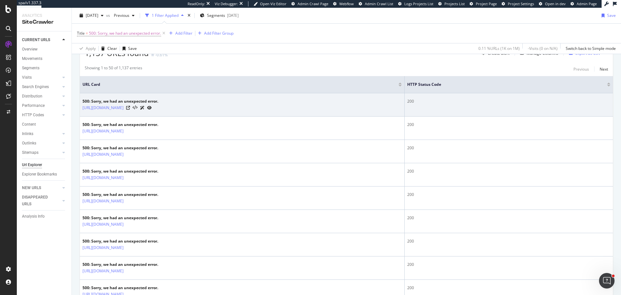
scroll to position [129, 0]
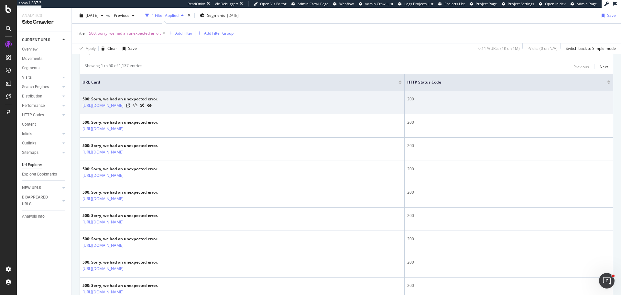
click at [138, 106] on icon at bounding box center [135, 105] width 5 height 5
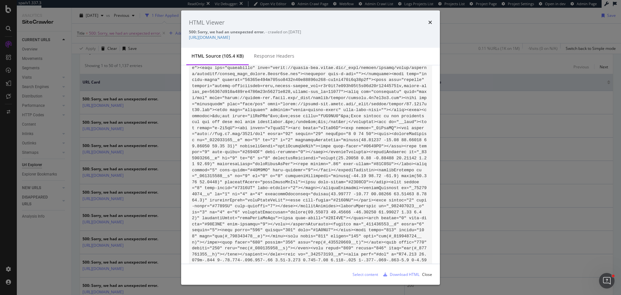
scroll to position [32, 0]
click at [361, 272] on div "Select content" at bounding box center [366, 274] width 26 height 6
click at [5, 92] on div "HTML Viewer 500: Sorry, we had an unexpected error. - crawled on [DATE] [URL][D…" at bounding box center [310, 147] width 621 height 295
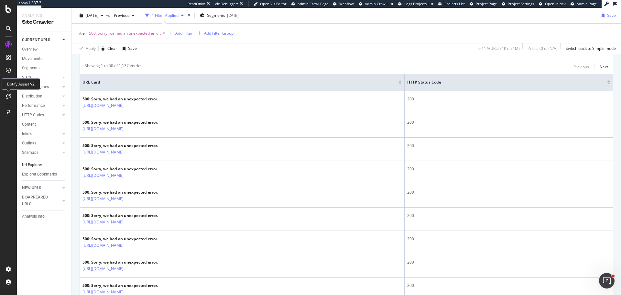
drag, startPoint x: 7, startPoint y: 96, endPoint x: 17, endPoint y: 90, distance: 12.2
click at [7, 96] on icon at bounding box center [8, 96] width 5 height 5
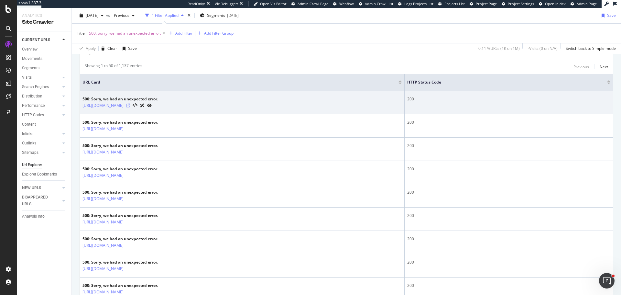
click at [130, 106] on icon at bounding box center [128, 106] width 4 height 4
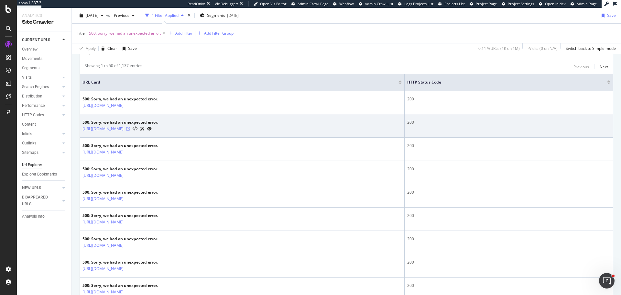
click at [130, 128] on icon at bounding box center [128, 129] width 4 height 4
